Goal: Information Seeking & Learning: Learn about a topic

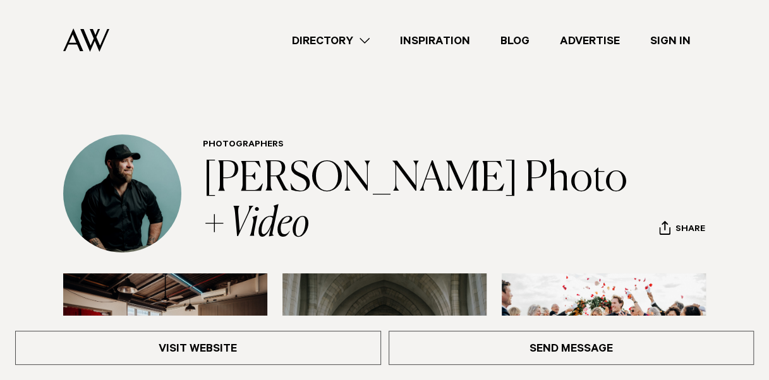
click at [359, 39] on link "Directory" at bounding box center [331, 40] width 108 height 17
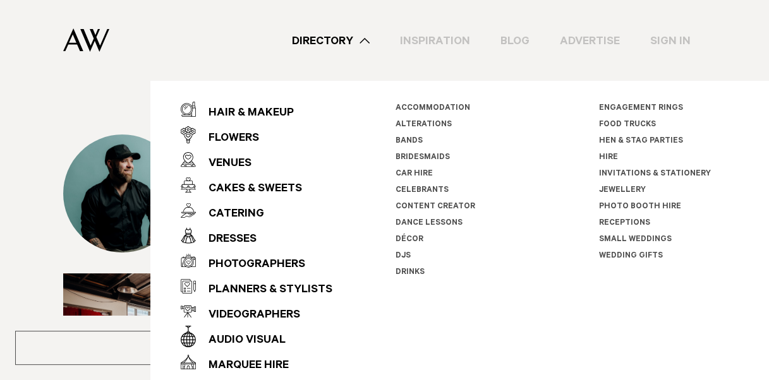
click at [359, 39] on link "Directory" at bounding box center [331, 40] width 108 height 17
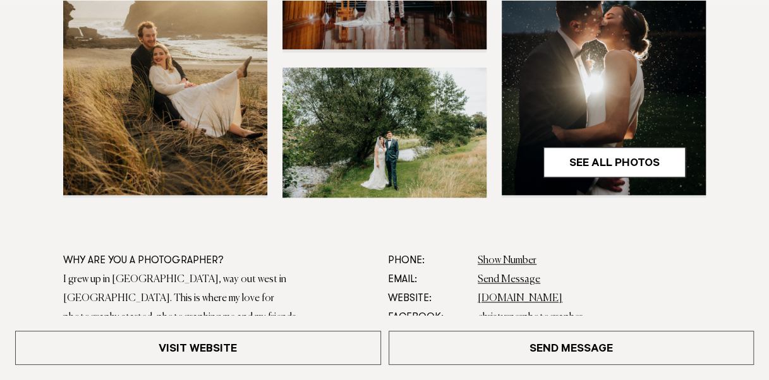
scroll to position [499, 0]
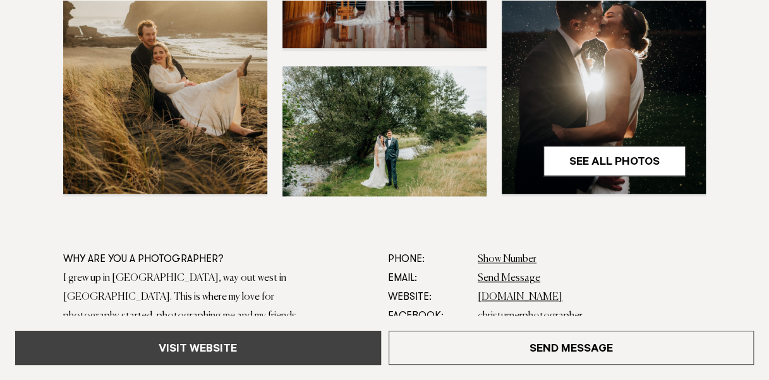
click at [311, 342] on link "Visit Website" at bounding box center [198, 348] width 366 height 34
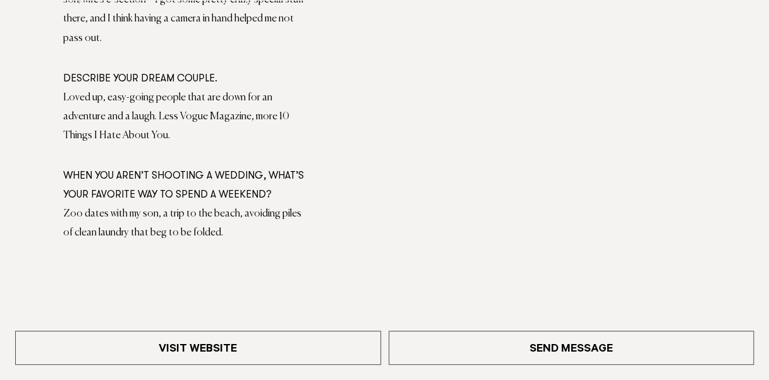
scroll to position [1125, 0]
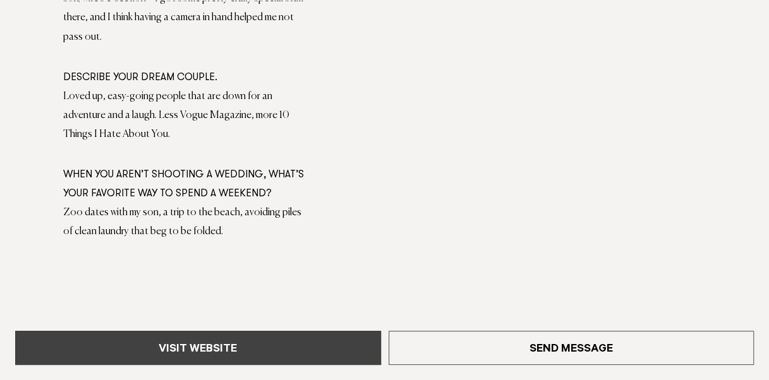
click at [282, 340] on link "Visit Website" at bounding box center [198, 348] width 366 height 34
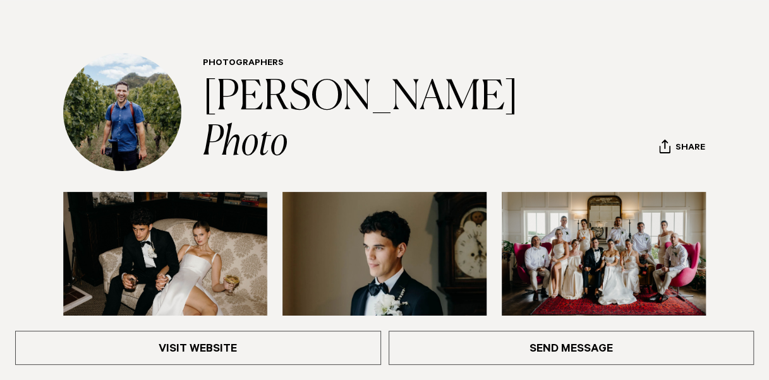
scroll to position [83, 0]
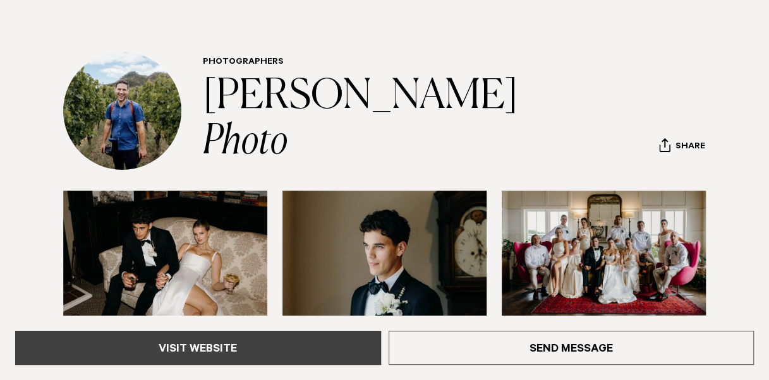
click at [325, 353] on link "Visit Website" at bounding box center [198, 348] width 366 height 34
